Goal: Transaction & Acquisition: Purchase product/service

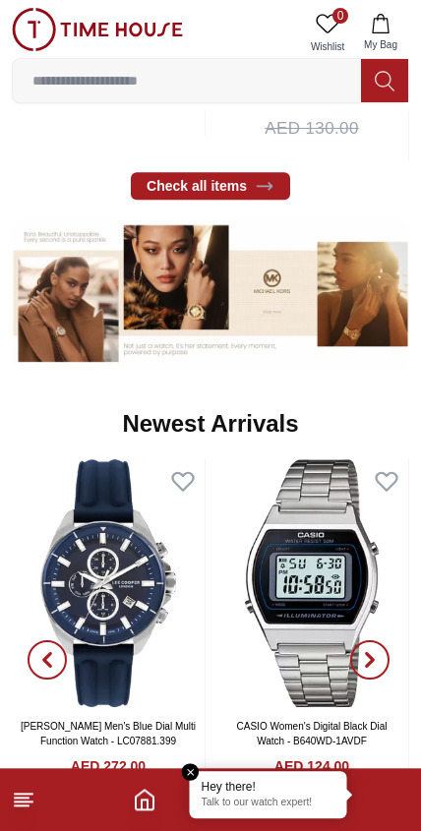
scroll to position [1052, 0]
click at [273, 73] on input at bounding box center [187, 80] width 348 height 39
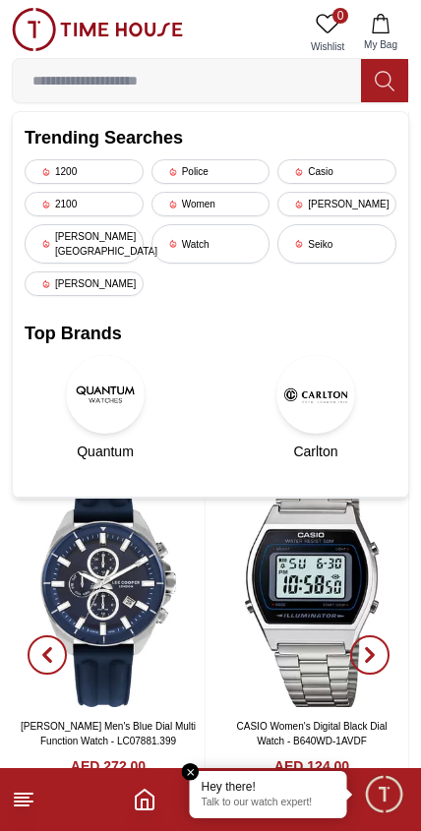
scroll to position [922, 0]
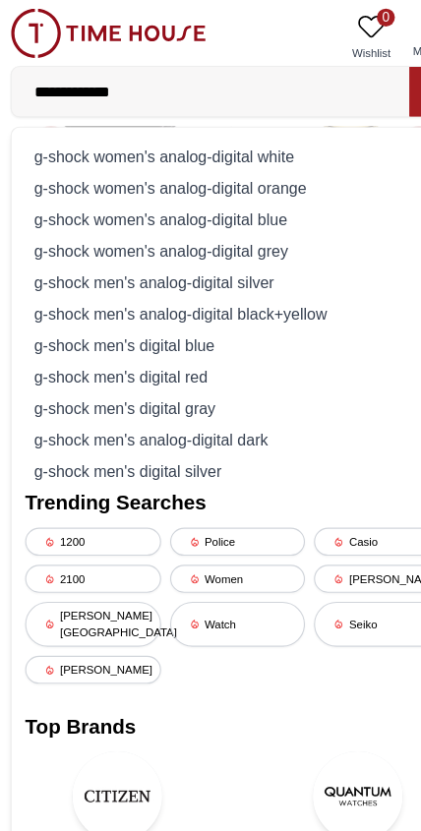
type input "**********"
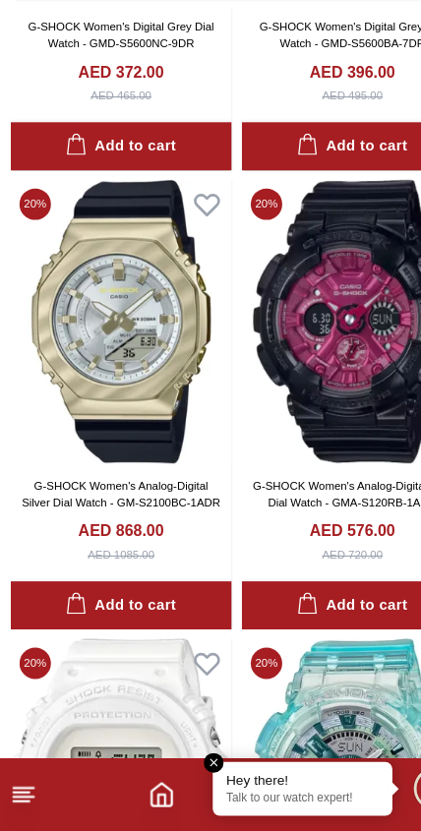
scroll to position [1150, 0]
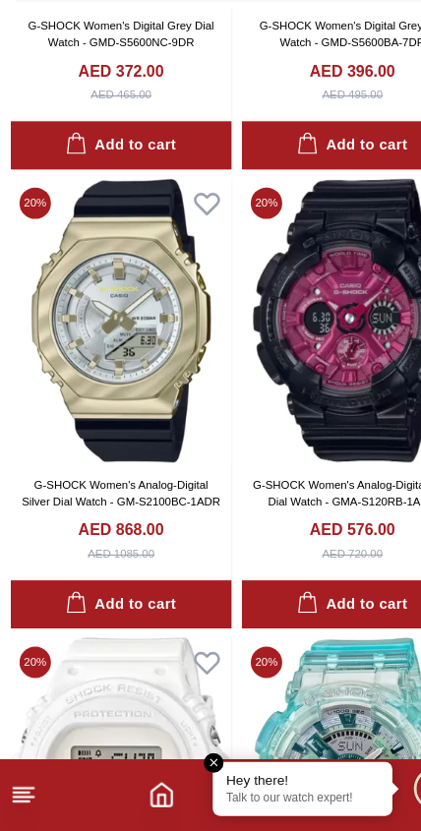
click at [114, 363] on img at bounding box center [109, 384] width 194 height 249
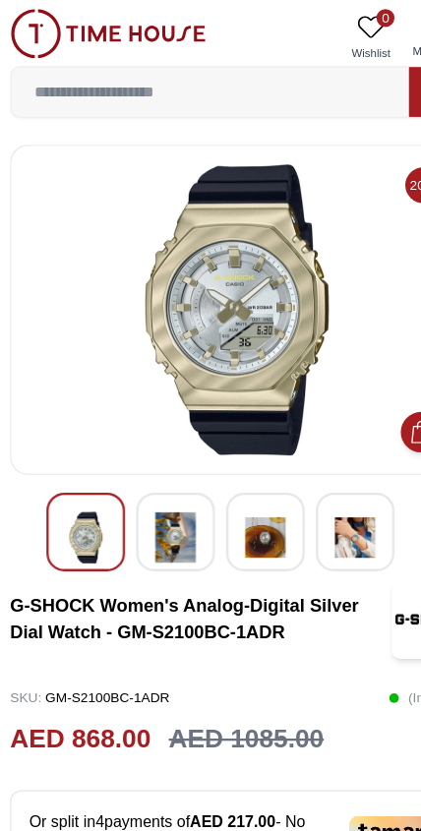
click at [151, 466] on img at bounding box center [156, 471] width 35 height 45
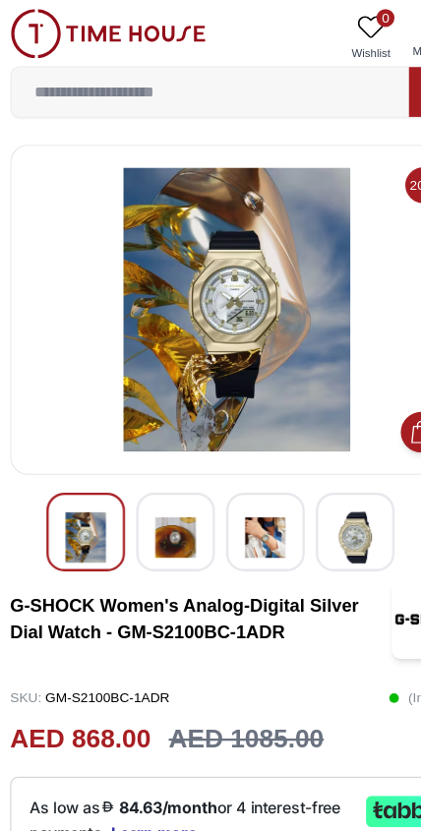
click at [240, 464] on img at bounding box center [234, 471] width 35 height 45
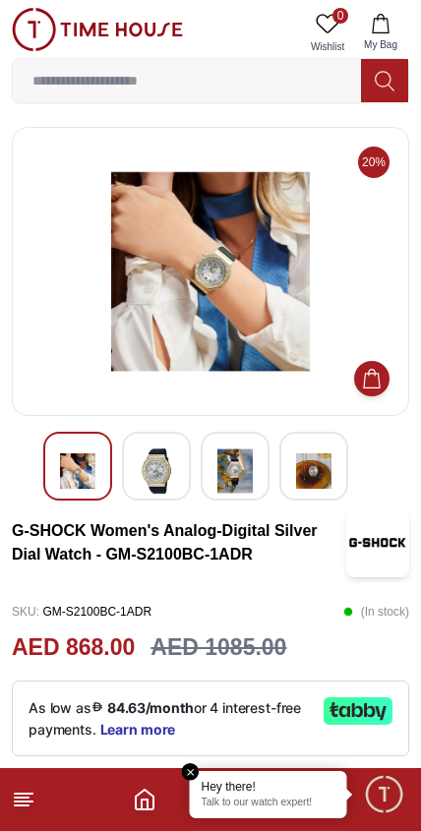
click at [331, 474] on img at bounding box center [313, 471] width 35 height 45
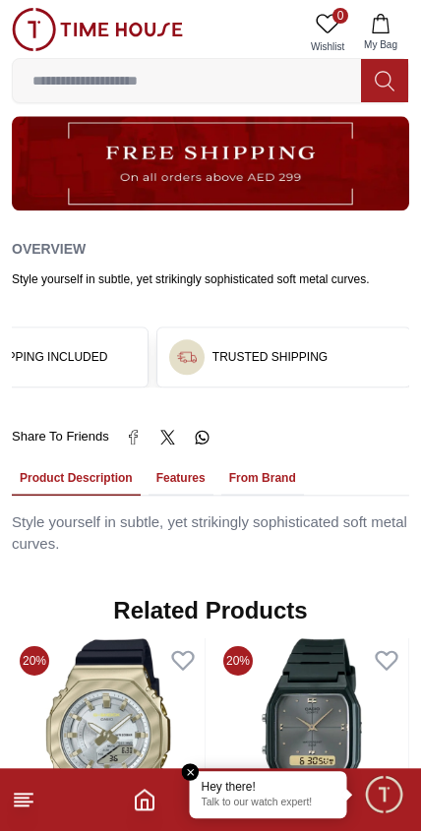
scroll to position [942, 0]
click at [178, 477] on button "Features" at bounding box center [181, 478] width 65 height 33
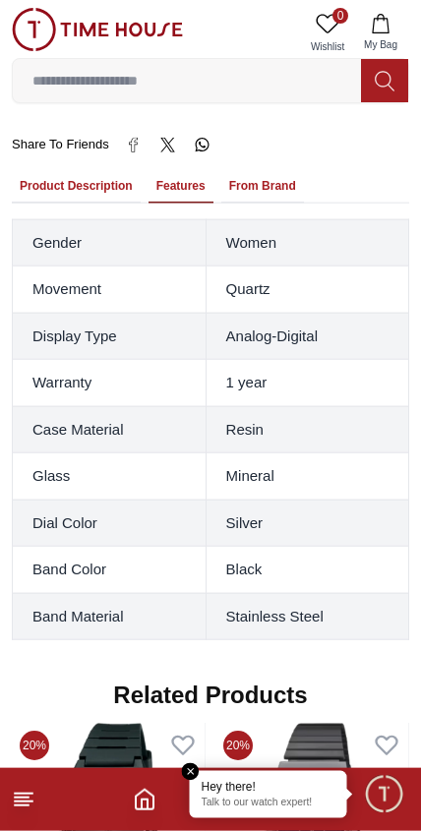
scroll to position [1235, 0]
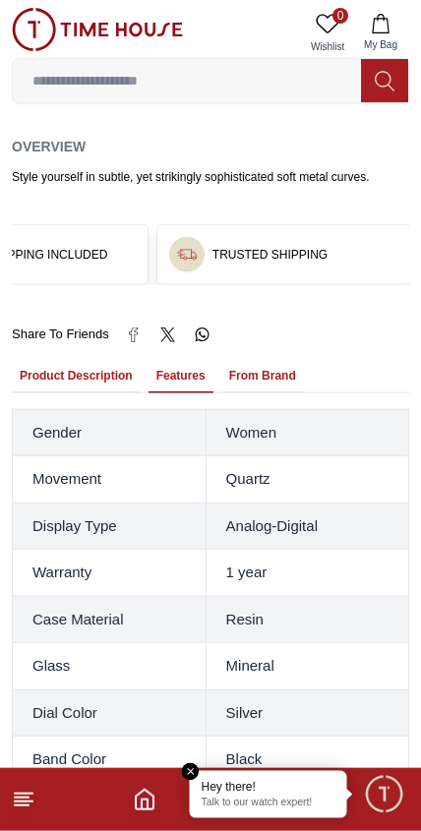
click at [255, 360] on button "From Brand" at bounding box center [262, 376] width 83 height 33
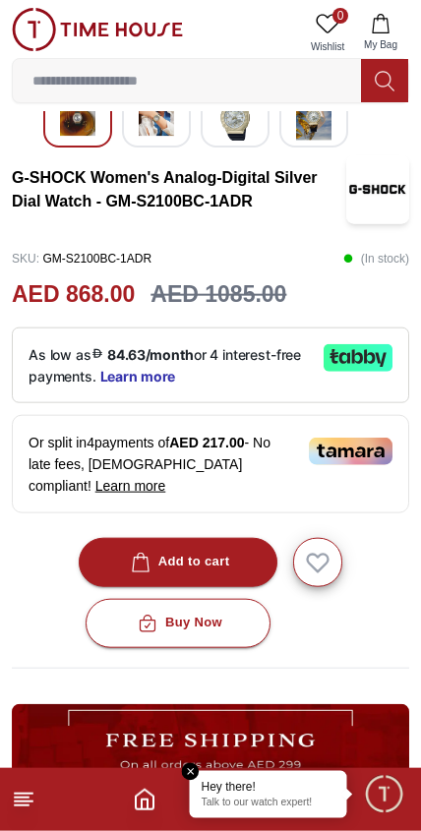
scroll to position [354, 0]
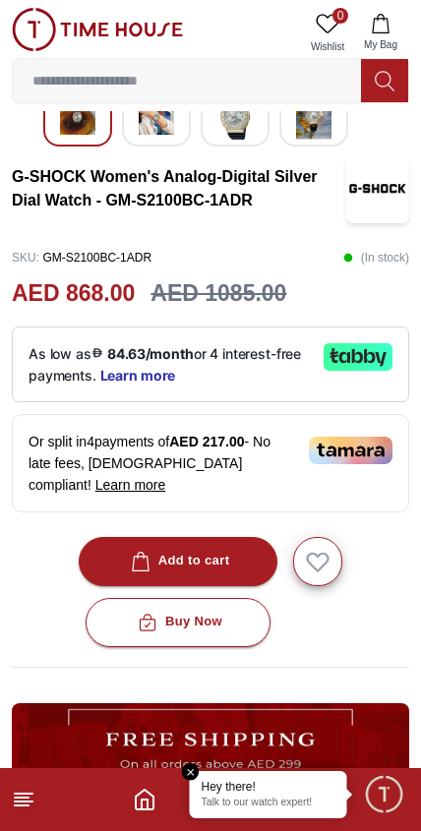
click at [209, 555] on div "Add to cart" at bounding box center [178, 561] width 103 height 23
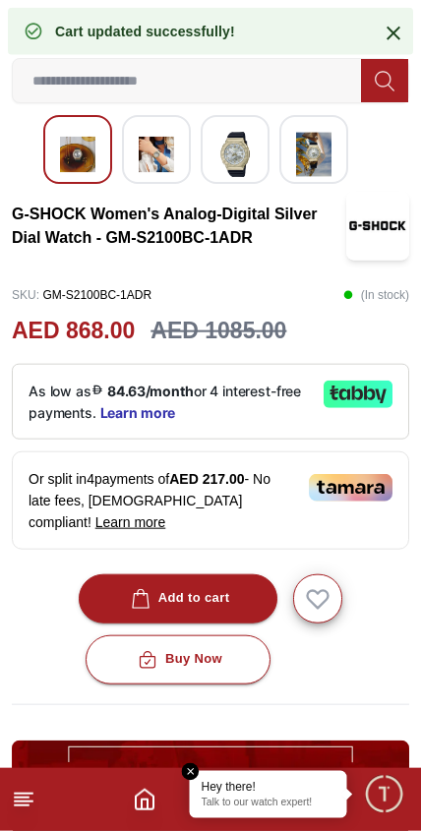
scroll to position [304, 0]
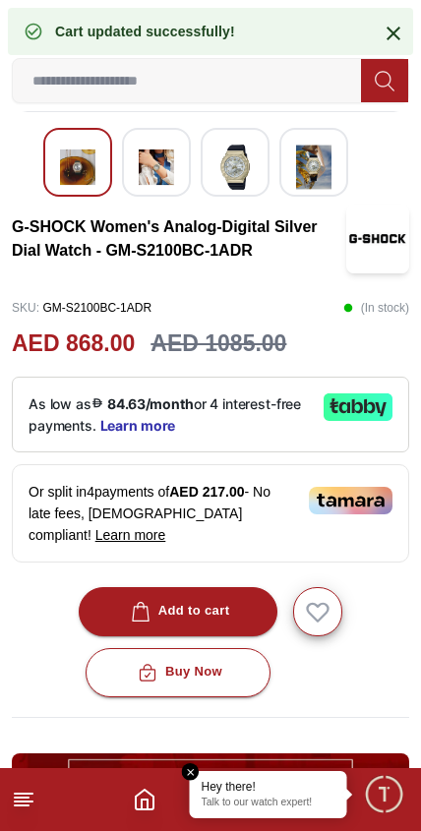
click at [390, 24] on icon at bounding box center [394, 34] width 24 height 24
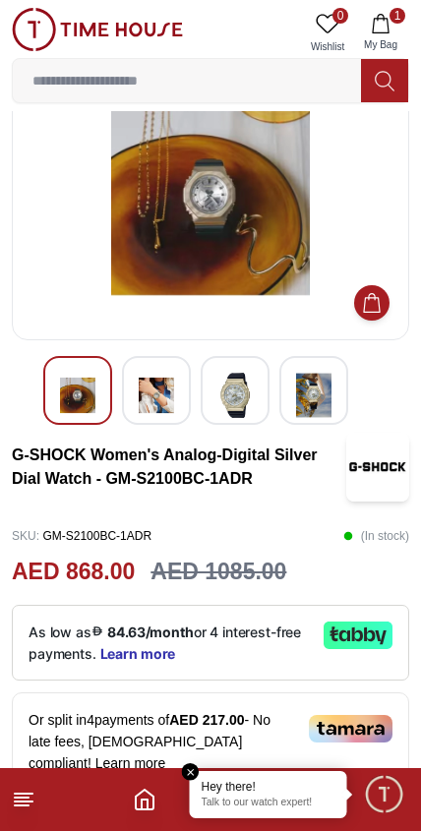
scroll to position [0, 0]
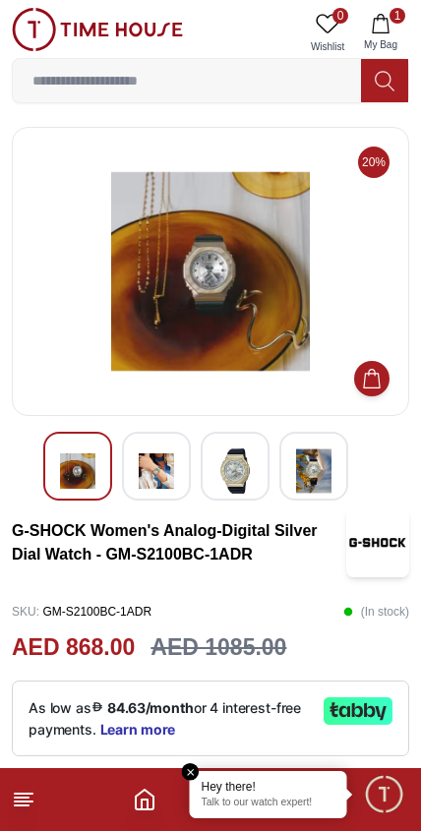
click at [18, 806] on line at bounding box center [22, 806] width 14 height 0
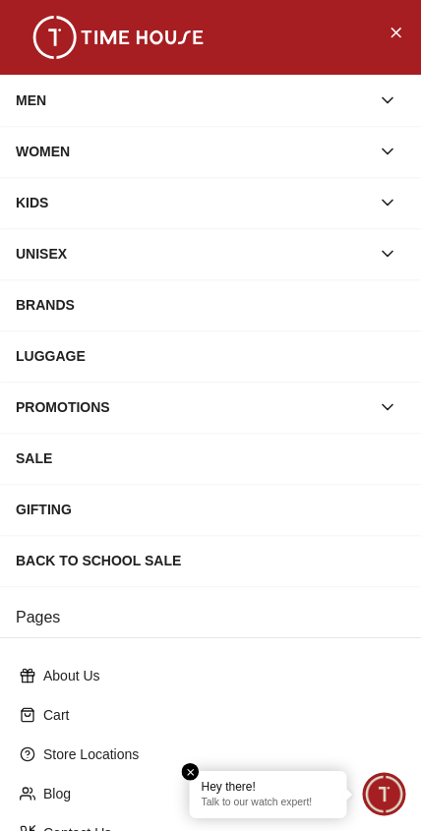
click at [386, 148] on icon "button" at bounding box center [388, 152] width 20 height 20
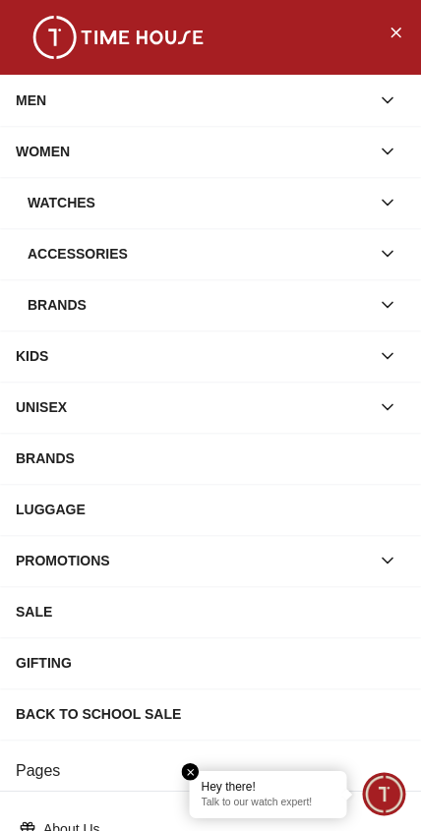
click at [374, 244] on button "button" at bounding box center [387, 253] width 35 height 35
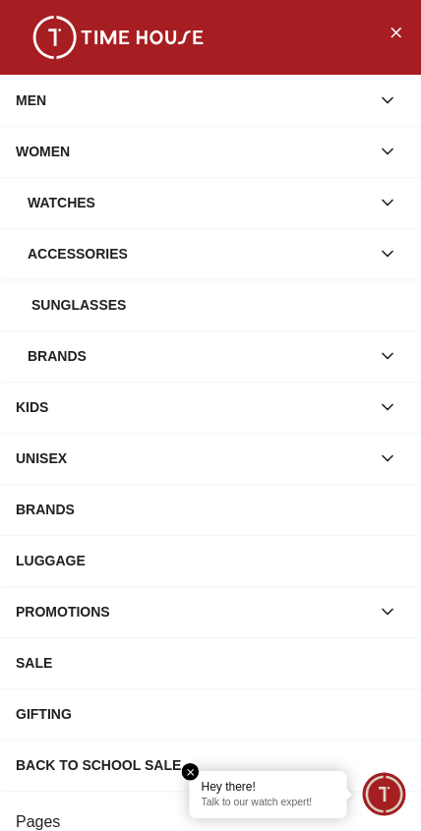
scroll to position [21, 0]
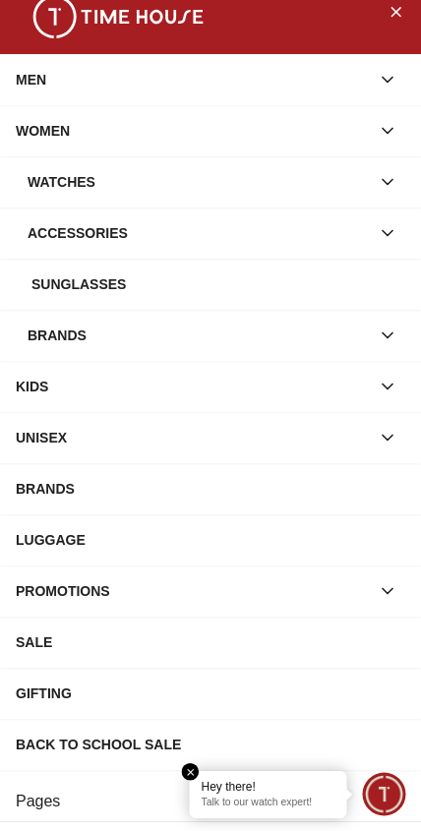
click at [185, 307] on div "Sunglasses" at bounding box center [210, 284] width 421 height 51
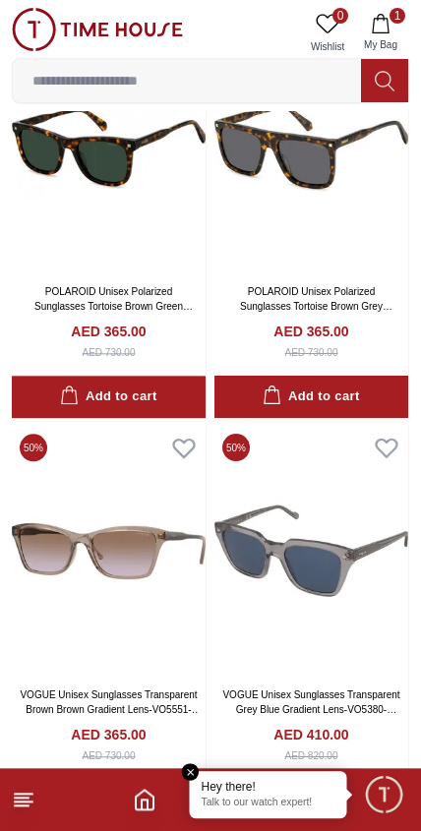
scroll to position [178, 0]
click at [383, 27] on icon "button" at bounding box center [381, 24] width 20 height 20
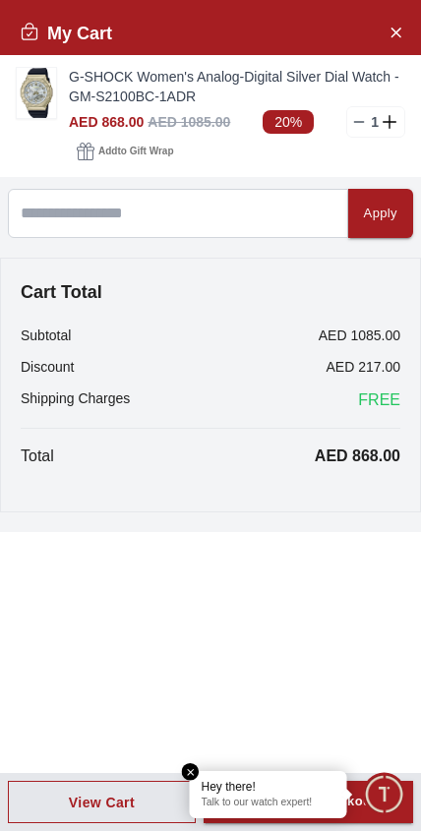
click at [39, 92] on img at bounding box center [36, 93] width 39 height 50
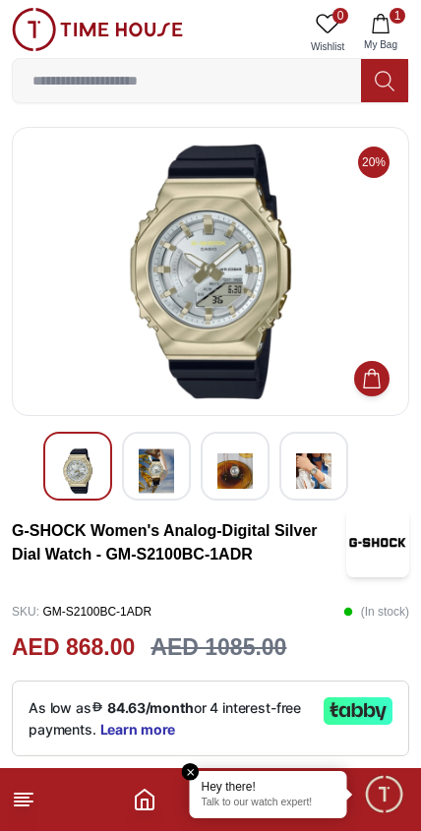
click at [164, 466] on img at bounding box center [156, 471] width 35 height 45
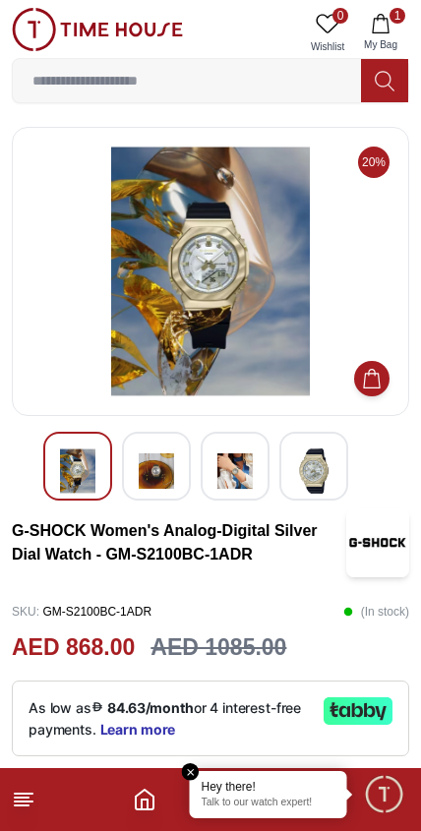
click at [255, 323] on img at bounding box center [211, 272] width 364 height 256
click at [375, 15] on icon "button" at bounding box center [381, 24] width 20 height 20
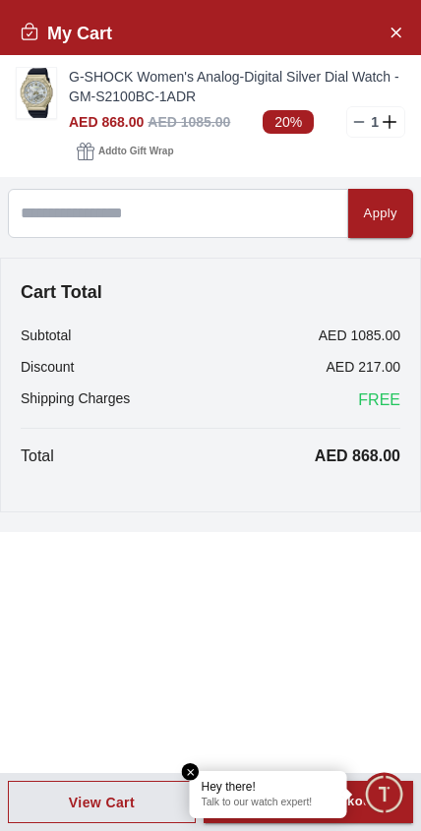
click at [339, 594] on div "My Cart G-SHOCK Women's Analog-Digital Silver Dial Watch - GM-S2100BC-1ADR AED …" at bounding box center [210, 415] width 421 height 831
click at [199, 771] on em "Close tooltip" at bounding box center [191, 773] width 18 height 18
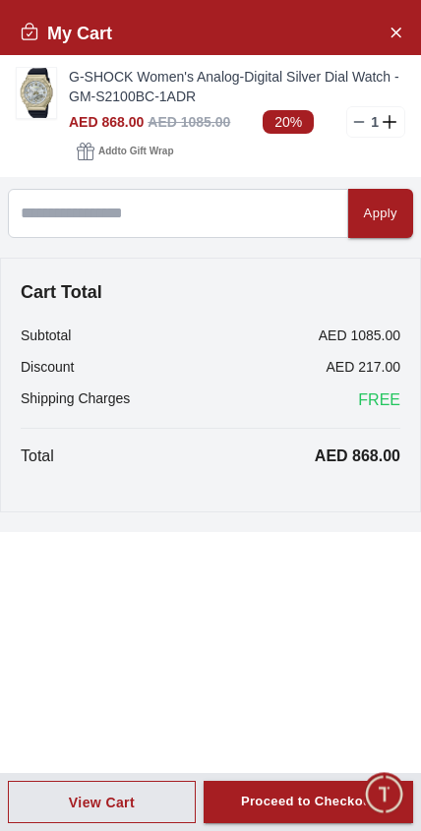
click at [307, 802] on div "Proceed to Checkout" at bounding box center [308, 802] width 135 height 23
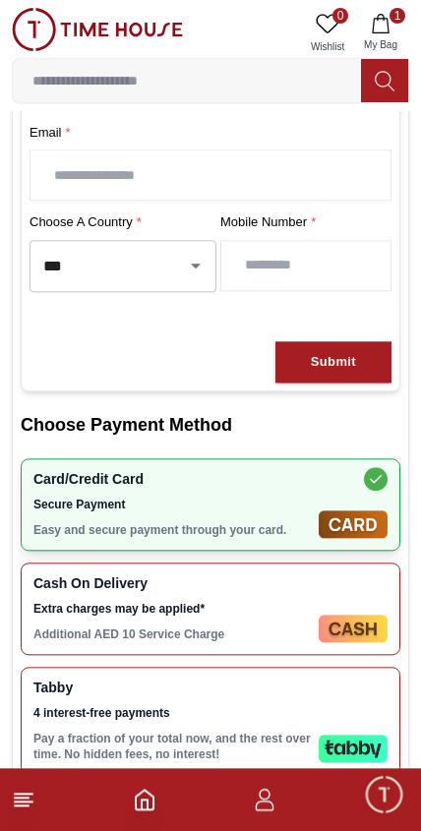
scroll to position [289, 0]
